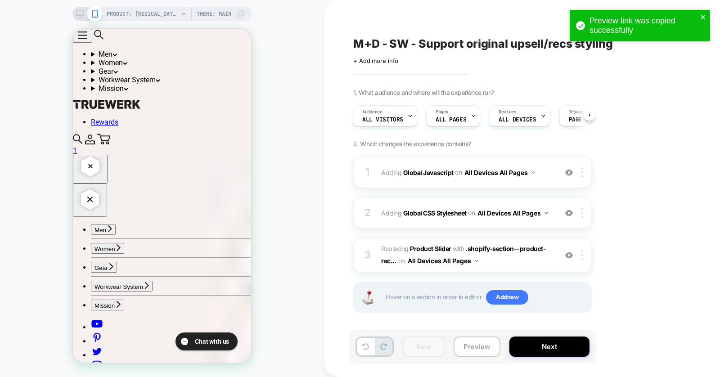
click at [706, 13] on div "Preview link was copied successfully" at bounding box center [640, 26] width 140 height 32
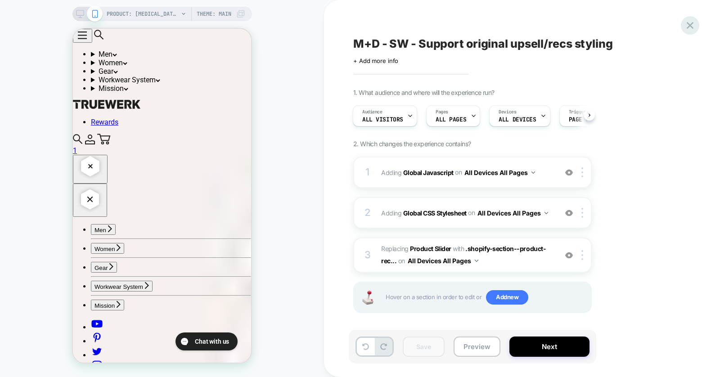
click at [688, 25] on icon at bounding box center [690, 25] width 12 height 12
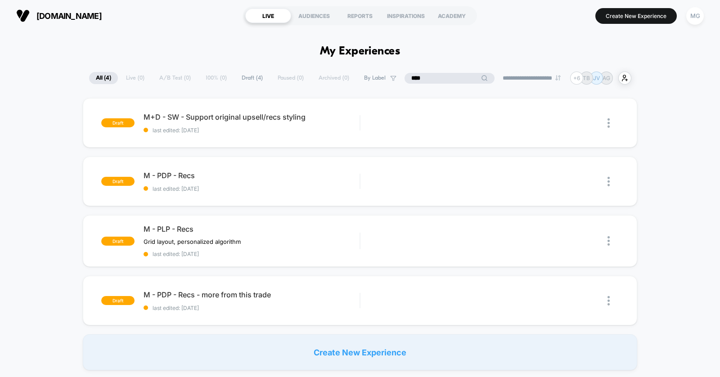
click at [433, 78] on input "****" at bounding box center [450, 78] width 90 height 11
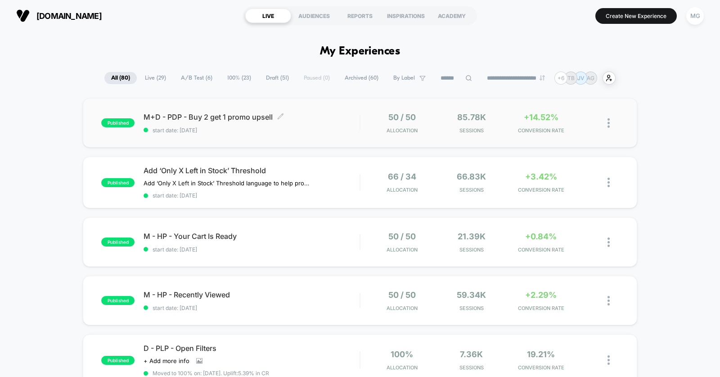
click at [316, 121] on span "M+D - PDP - Buy 2 get 1 promo upsell Click to edit experience details" at bounding box center [252, 117] width 216 height 9
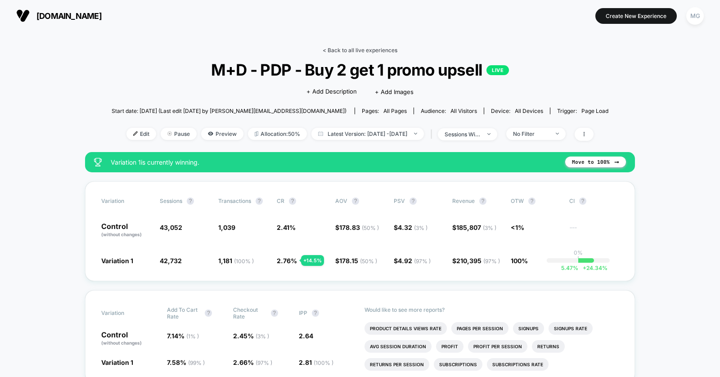
click at [343, 50] on link "< Back to all live experiences" at bounding box center [360, 50] width 75 height 7
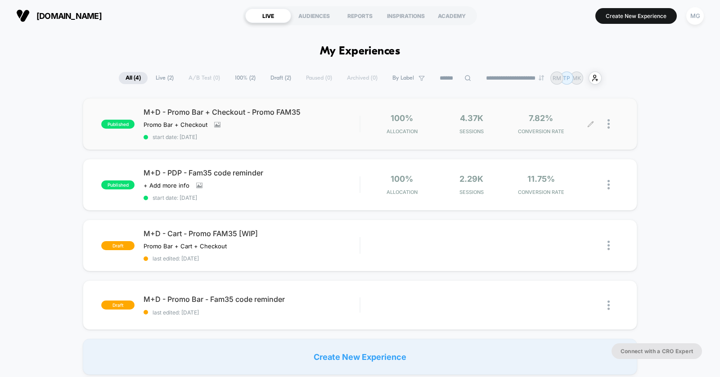
click at [611, 124] on div at bounding box center [613, 123] width 11 height 21
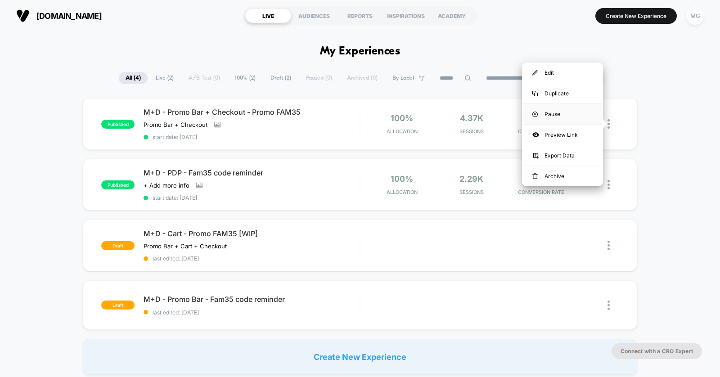
click at [574, 115] on div "Pause" at bounding box center [562, 114] width 81 height 20
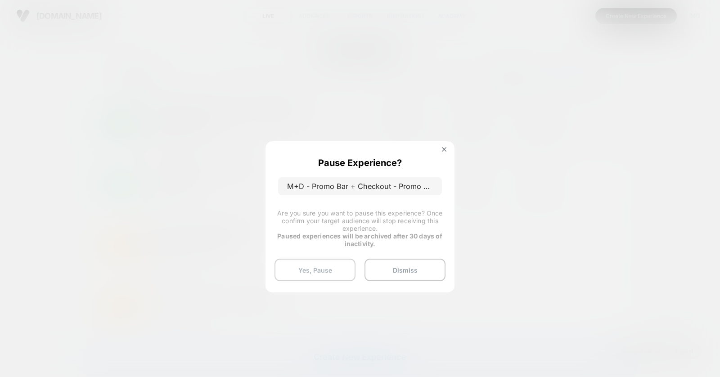
click at [294, 271] on button "Yes, Pause" at bounding box center [315, 270] width 81 height 23
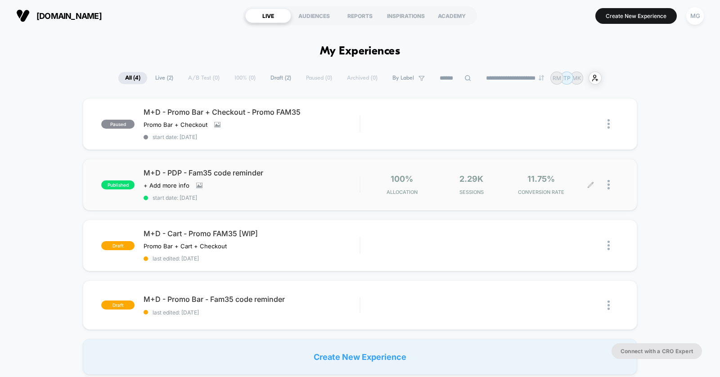
click at [610, 182] on div at bounding box center [613, 184] width 11 height 21
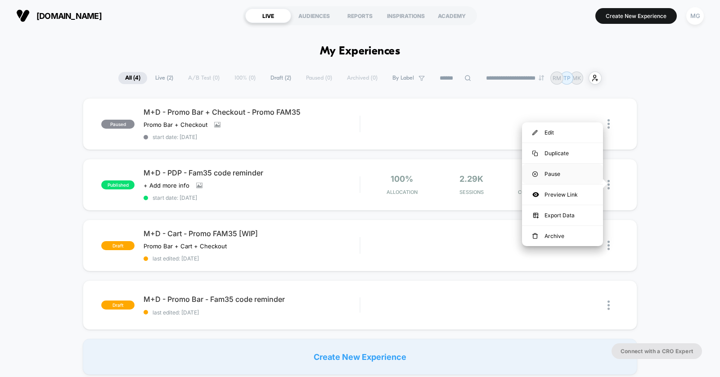
click at [574, 176] on div "Pause" at bounding box center [562, 174] width 81 height 20
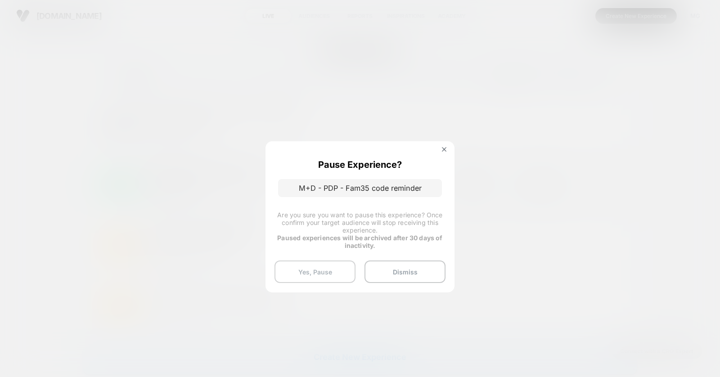
click at [304, 275] on button "Yes, Pause" at bounding box center [315, 272] width 81 height 23
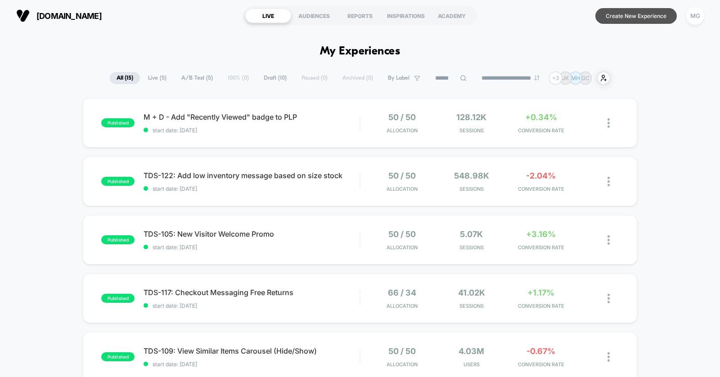
click at [647, 18] on button "Create New Experience" at bounding box center [636, 16] width 81 height 16
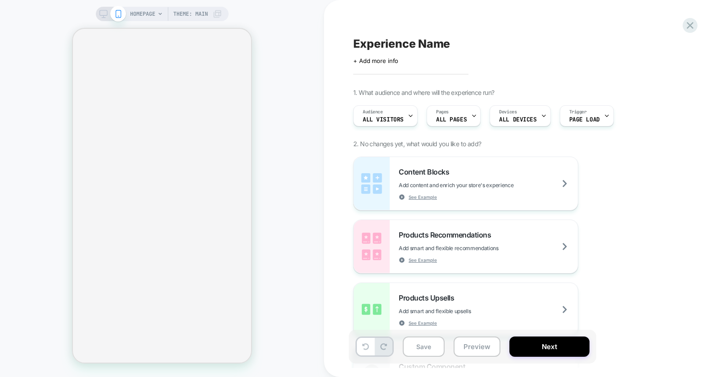
click at [106, 14] on rect at bounding box center [103, 12] width 8 height 5
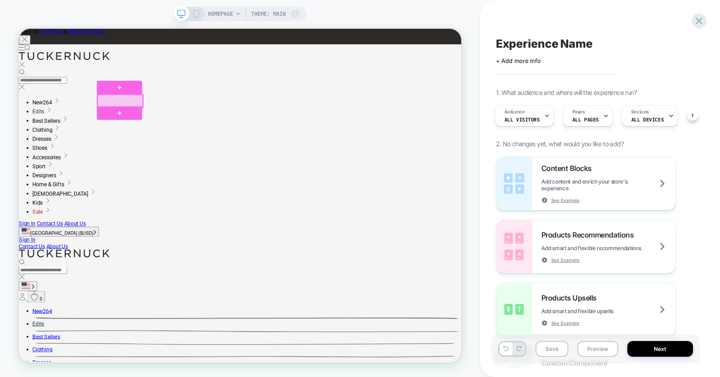
click at [176, 127] on div at bounding box center [154, 125] width 61 height 17
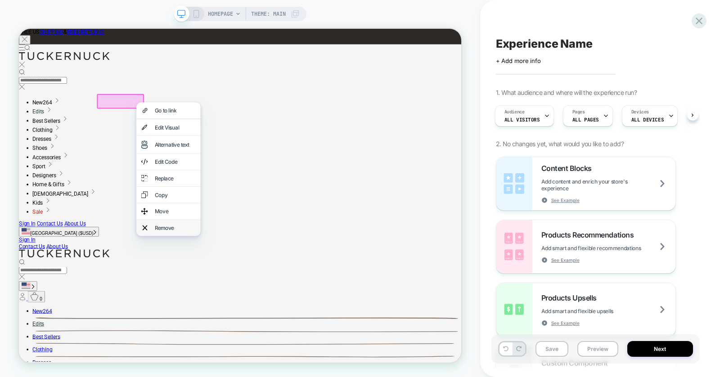
click at [223, 299] on div "Remove" at bounding box center [227, 294] width 55 height 9
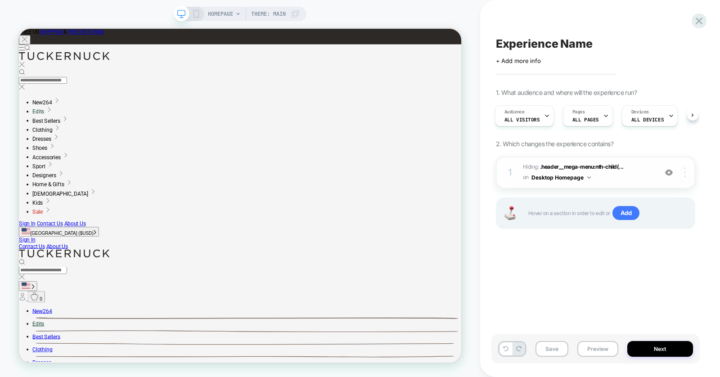
click at [686, 172] on img at bounding box center [685, 172] width 2 height 10
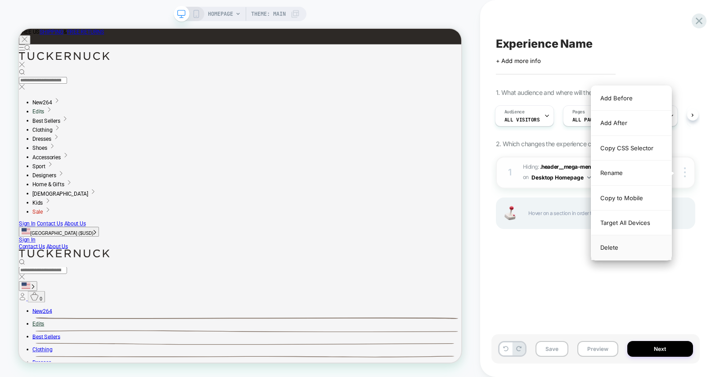
click at [613, 249] on div "Delete" at bounding box center [632, 247] width 80 height 24
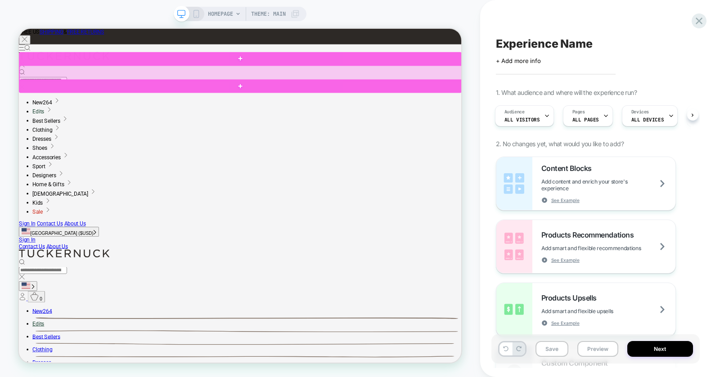
click at [598, 93] on div at bounding box center [315, 88] width 591 height 20
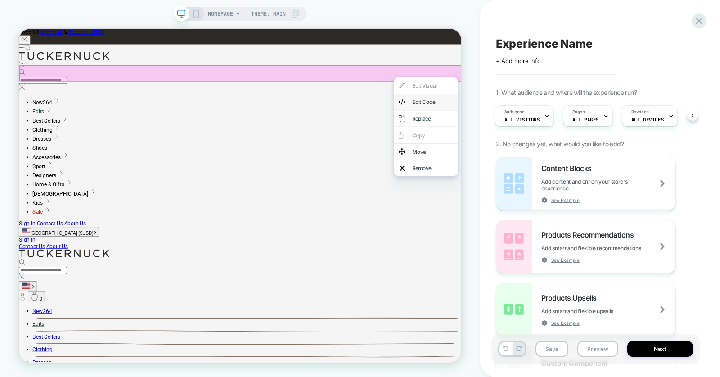
click at [584, 122] on div "Edit Code" at bounding box center [562, 127] width 86 height 22
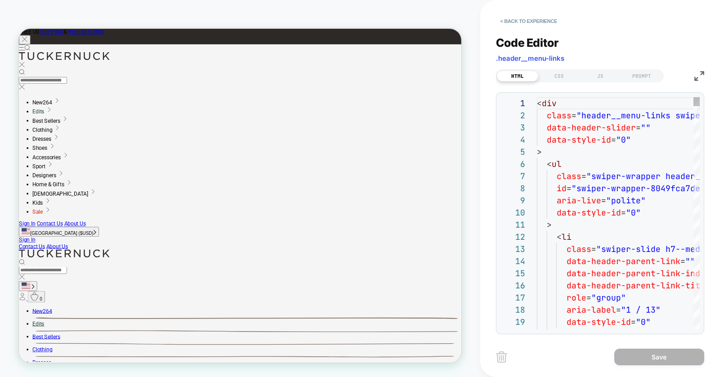
scroll to position [122, 0]
click at [700, 78] on img at bounding box center [700, 76] width 10 height 10
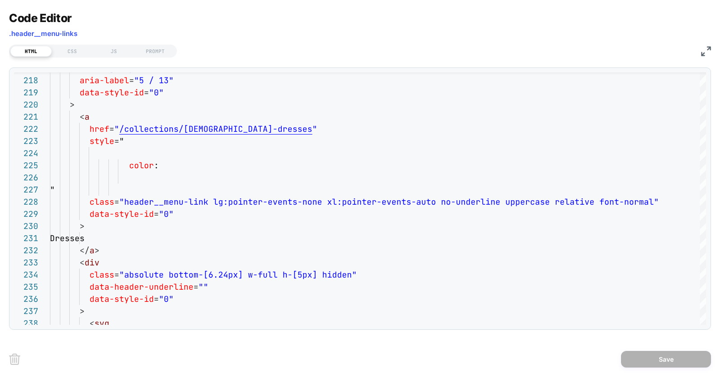
click at [703, 54] on img at bounding box center [706, 51] width 10 height 10
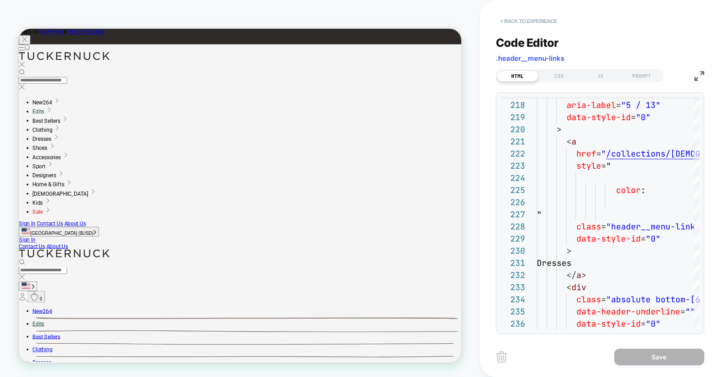
click at [538, 20] on button "< Back to experience" at bounding box center [529, 21] width 66 height 14
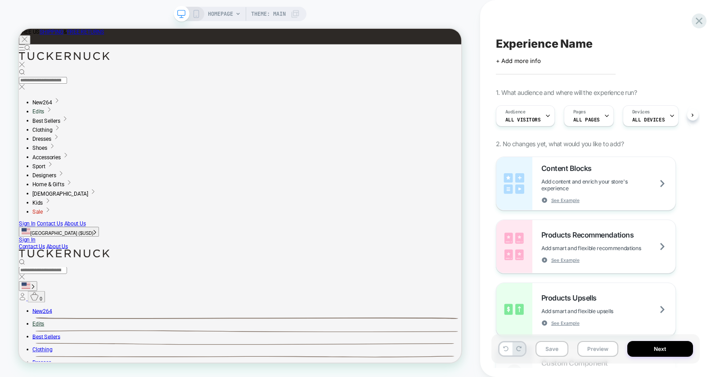
scroll to position [0, 0]
